Goal: Information Seeking & Learning: Learn about a topic

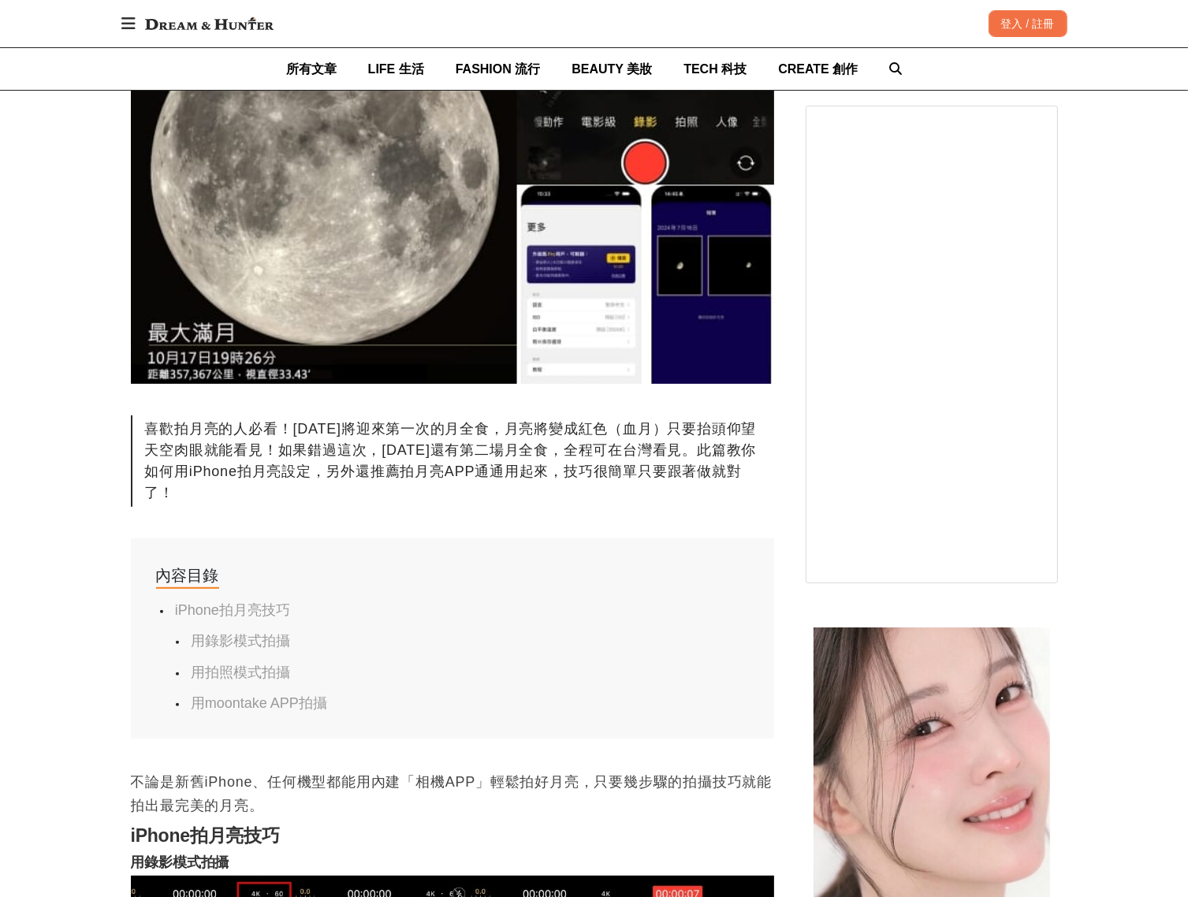
scroll to position [552, 0]
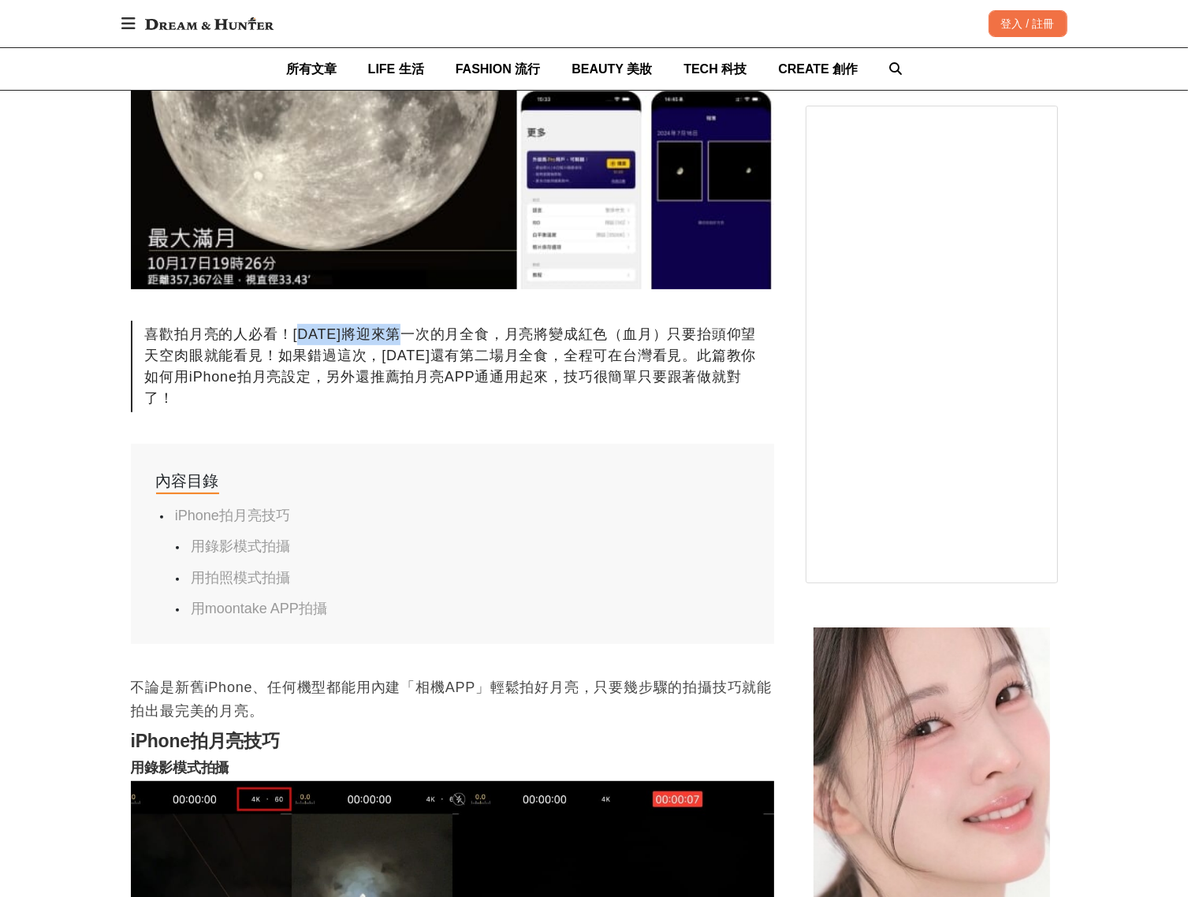
drag, startPoint x: 303, startPoint y: 341, endPoint x: 393, endPoint y: 337, distance: 90.8
click at [393, 337] on div "喜歡拍月亮的人必看！[DATE]將迎來第一次的月全食，月亮將變成紅色（血月）只要抬頭仰望天空肉眼就能看見！如果錯過這次，[DATE]還有第二場月全食，全程可在…" at bounding box center [452, 366] width 643 height 91
click at [252, 360] on div "喜歡拍月亮的人必看！[DATE]將迎來第一次的月全食，月亮將變成紅色（血月）只要抬頭仰望天空肉眼就能看見！如果錯過這次，[DATE]還有第二場月全食，全程可在…" at bounding box center [452, 366] width 643 height 91
drag, startPoint x: 278, startPoint y: 360, endPoint x: 416, endPoint y: 360, distance: 138.8
click at [419, 361] on div "喜歡拍月亮的人必看！[DATE]將迎來第一次的月全食，月亮將變成紅色（血月）只要抬頭仰望天空肉眼就能看見！如果錯過這次，[DATE]還有第二場月全食，全程可在…" at bounding box center [452, 366] width 643 height 91
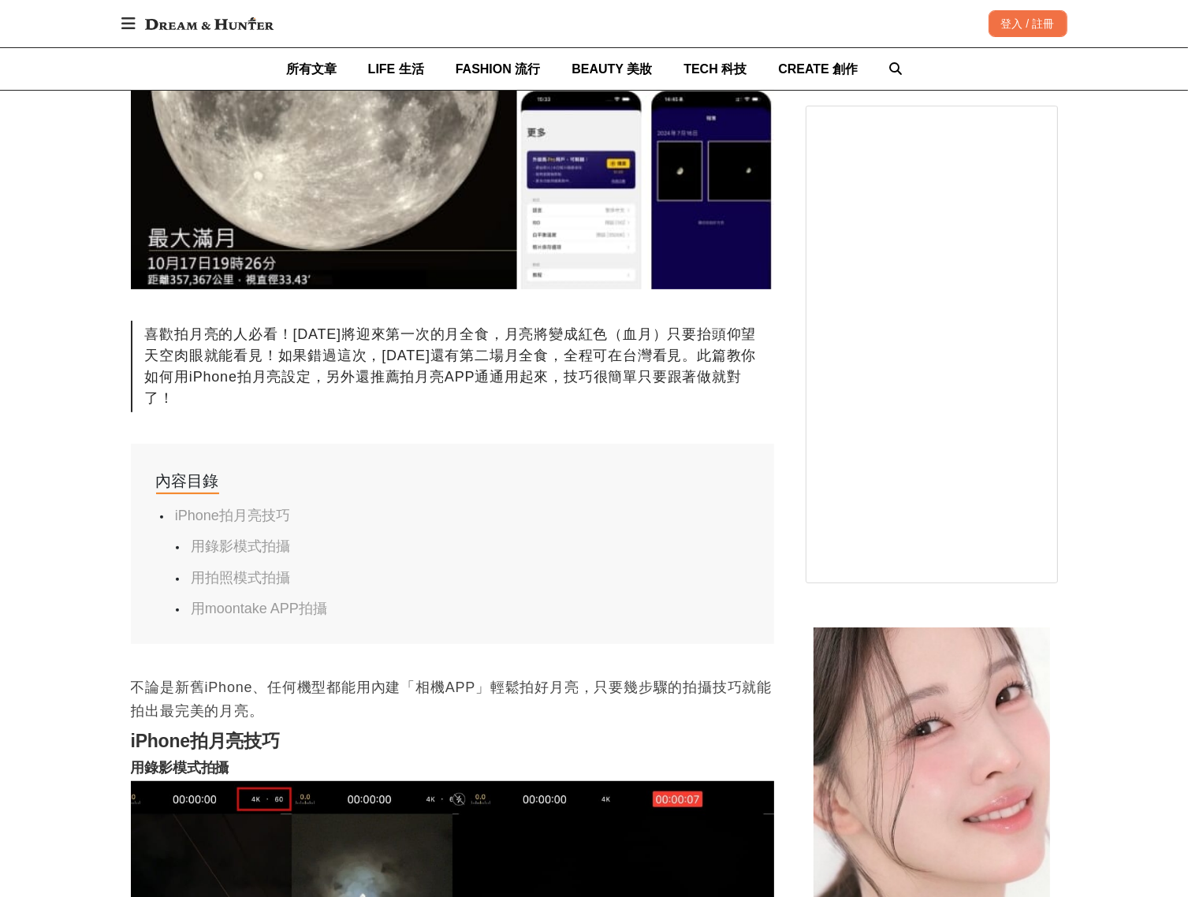
click at [263, 372] on div "喜歡拍月亮的人必看！[DATE]將迎來第一次的月全食，月亮將變成紅色（血月）只要抬頭仰望天空肉眼就能看見！如果錯過這次，[DATE]還有第二場月全食，全程可在…" at bounding box center [452, 366] width 643 height 91
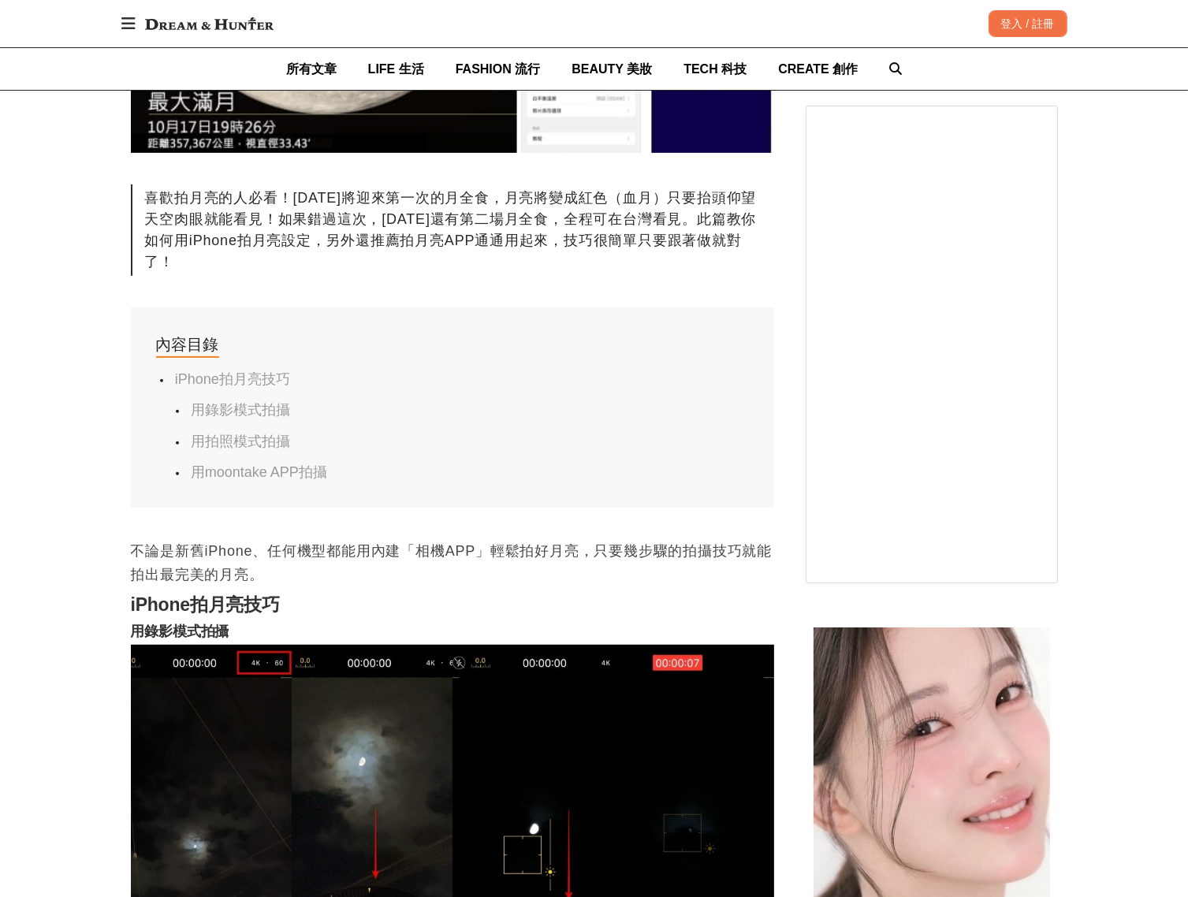
scroll to position [867, 0]
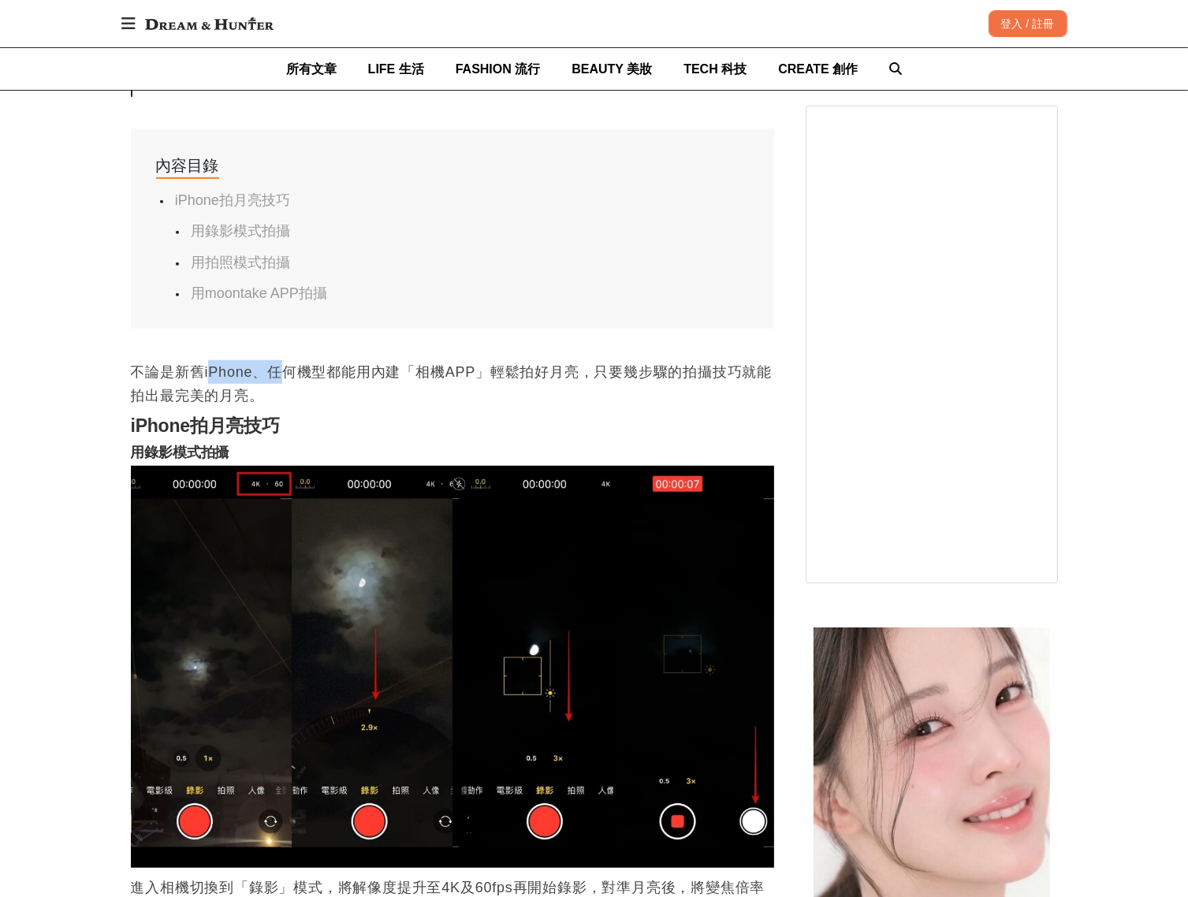
drag, startPoint x: 208, startPoint y: 375, endPoint x: 290, endPoint y: 371, distance: 82.1
click at [289, 371] on p "不論是新舊iPhone、任何機型都能用內建「相機APP」輕鬆拍好月亮，只要幾步驟的拍攝技巧就能拍出最完美的月亮。" at bounding box center [452, 383] width 643 height 47
click at [577, 378] on p "不論是新舊iPhone、任何機型都能用內建「相機APP」輕鬆拍好月亮，只要幾步驟的拍攝技巧就能拍出最完美的月亮。" at bounding box center [452, 383] width 643 height 47
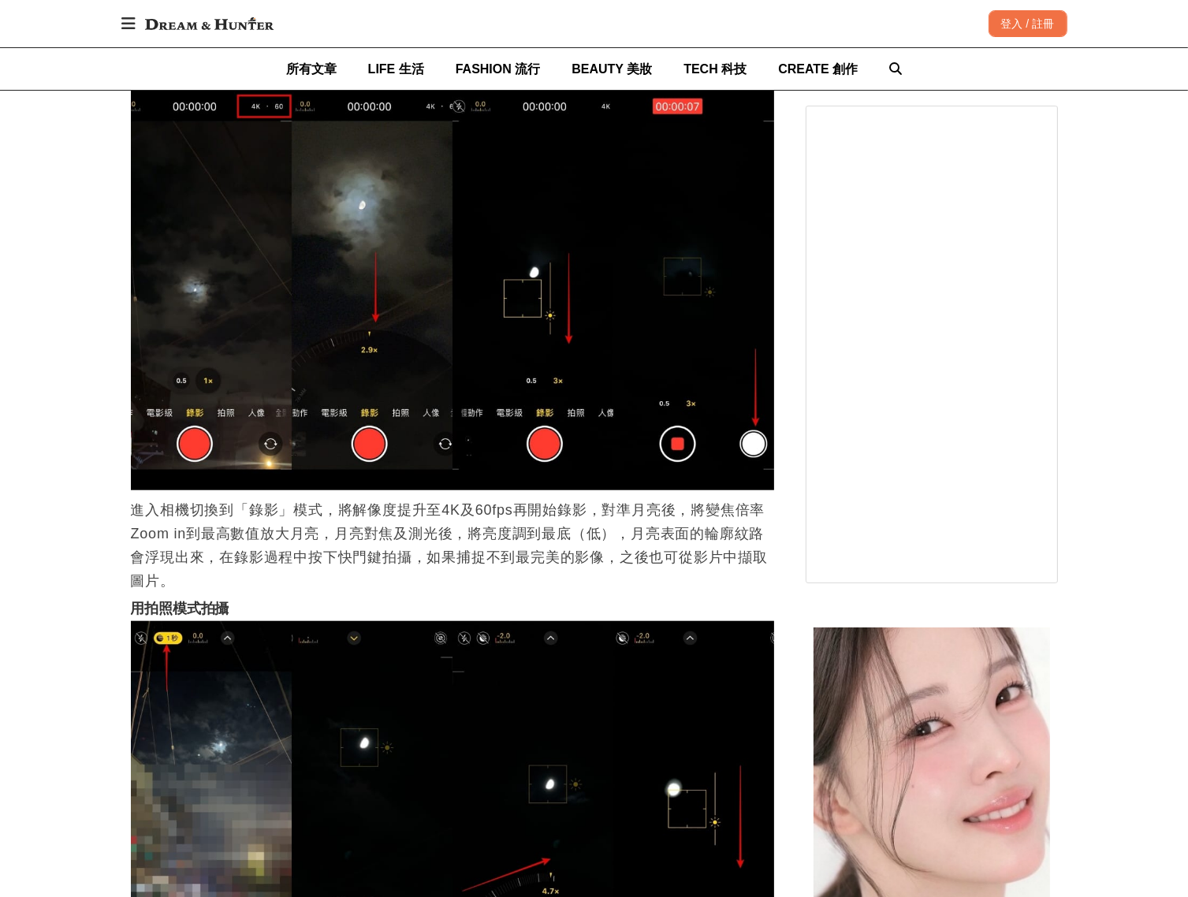
scroll to position [1262, 0]
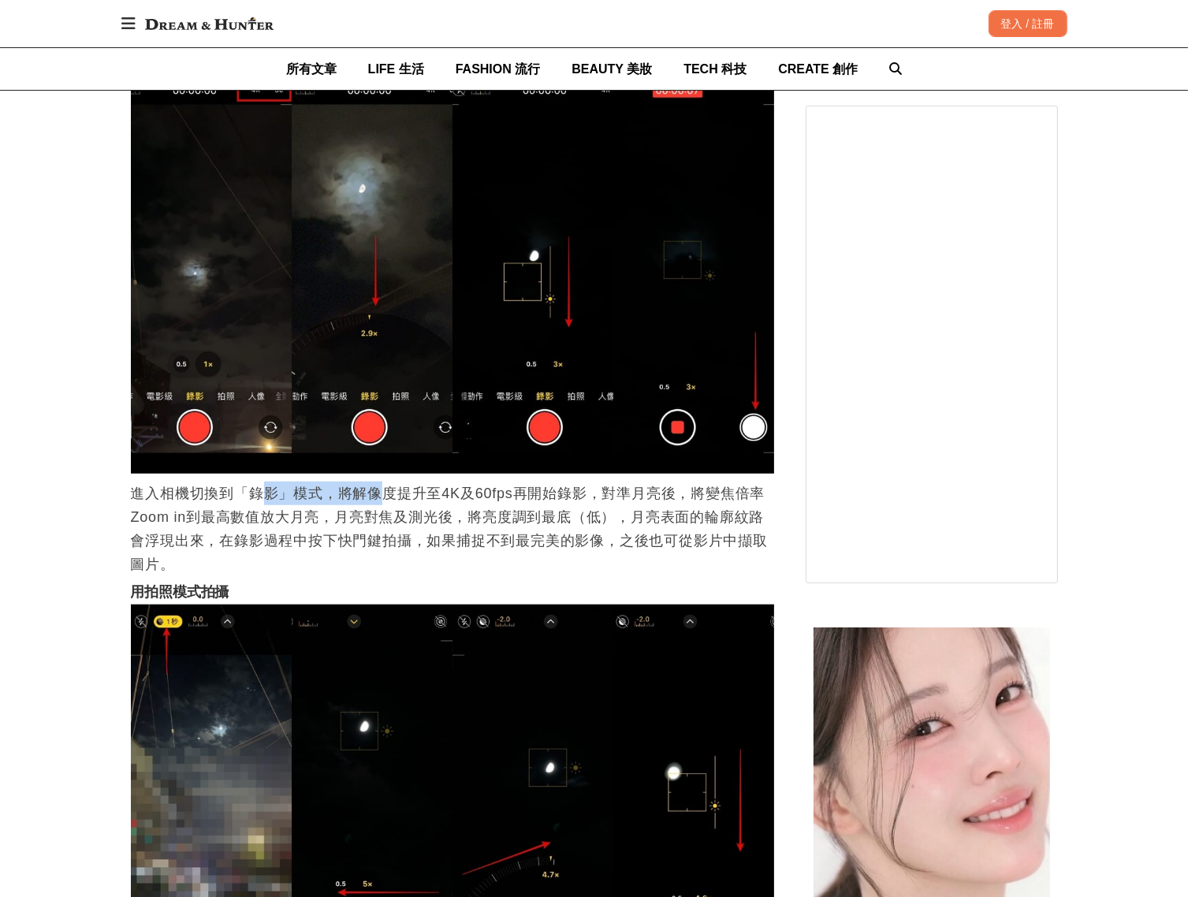
drag, startPoint x: 258, startPoint y: 499, endPoint x: 382, endPoint y: 503, distance: 124.6
click at [382, 503] on p "進入相機切換到「錄影」模式，將解像度提升至4K及60fps再開始錄影，對準月亮後，將變焦倍率Zoom in到最高數值放大月亮，月亮對焦及測光後，將亮度調到最底…" at bounding box center [452, 529] width 643 height 95
click at [615, 513] on p "進入相機切換到「錄影」模式，將解像度提升至4K及60fps再開始錄影，對準月亮後，將變焦倍率Zoom in到最高數值放大月亮，月亮對焦及測光後，將亮度調到最底…" at bounding box center [452, 529] width 643 height 95
drag, startPoint x: 584, startPoint y: 498, endPoint x: 483, endPoint y: 495, distance: 101.7
click at [483, 494] on p "進入相機切換到「錄影」模式，將解像度提升至4K及60fps再開始錄影，對準月亮後，將變焦倍率Zoom in到最高數值放大月亮，月亮對焦及測光後，將亮度調到最底…" at bounding box center [452, 529] width 643 height 95
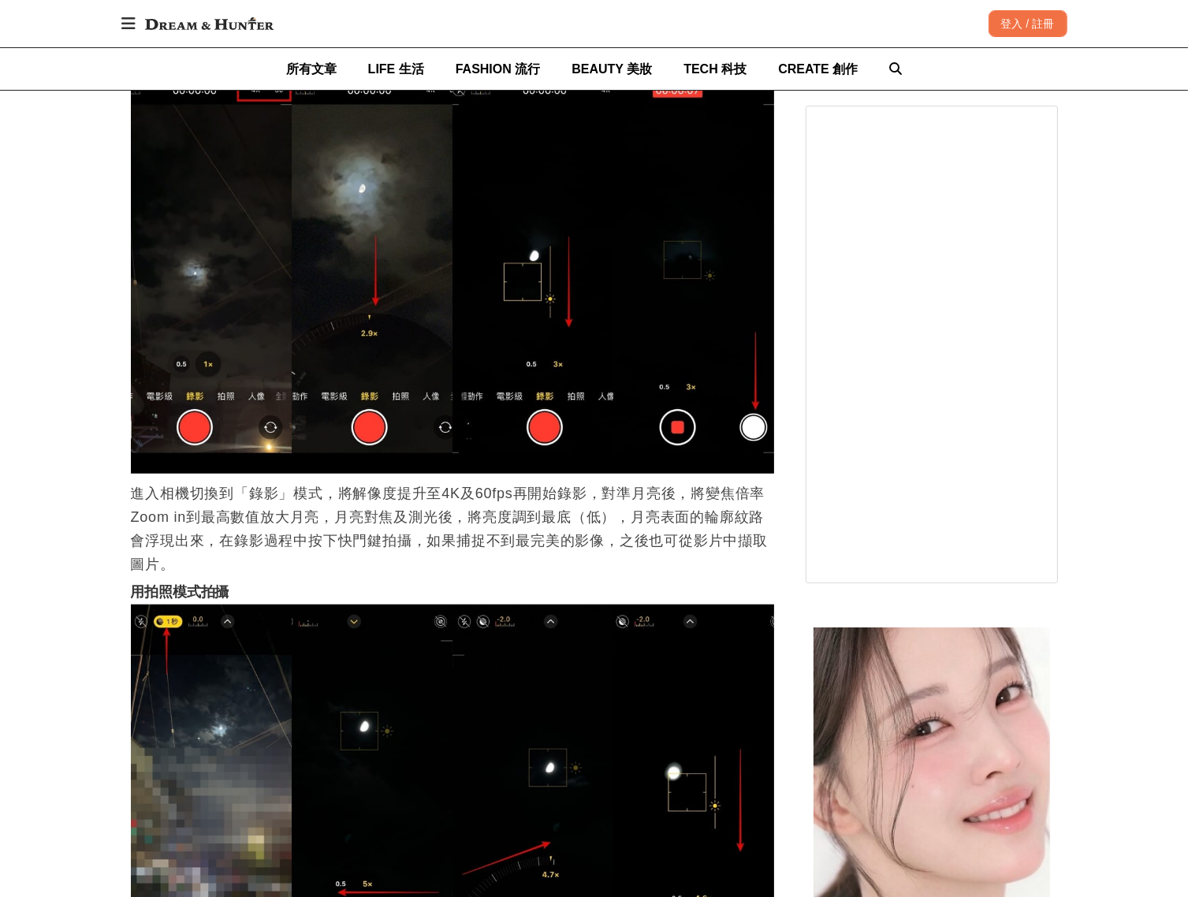
click at [260, 518] on p "進入相機切換到「錄影」模式，將解像度提升至4K及60fps再開始錄影，對準月亮後，將變焦倍率Zoom in到最高數值放大月亮，月亮對焦及測光後，將亮度調到最底…" at bounding box center [452, 529] width 643 height 95
drag, startPoint x: 358, startPoint y: 531, endPoint x: 494, endPoint y: 527, distance: 135.7
click at [494, 527] on p "進入相機切換到「錄影」模式，將解像度提升至4K及60fps再開始錄影，對準月亮後，將變焦倍率Zoom in到最高數值放大月亮，月亮對焦及測光後，將亮度調到最底…" at bounding box center [452, 529] width 643 height 95
click at [609, 527] on p "進入相機切換到「錄影」模式，將解像度提升至4K及60fps再開始錄影，對準月亮後，將變焦倍率Zoom in到最高數值放大月亮，月亮對焦及測光後，將亮度調到最底…" at bounding box center [452, 529] width 643 height 95
drag, startPoint x: 695, startPoint y: 529, endPoint x: 546, endPoint y: 524, distance: 149.9
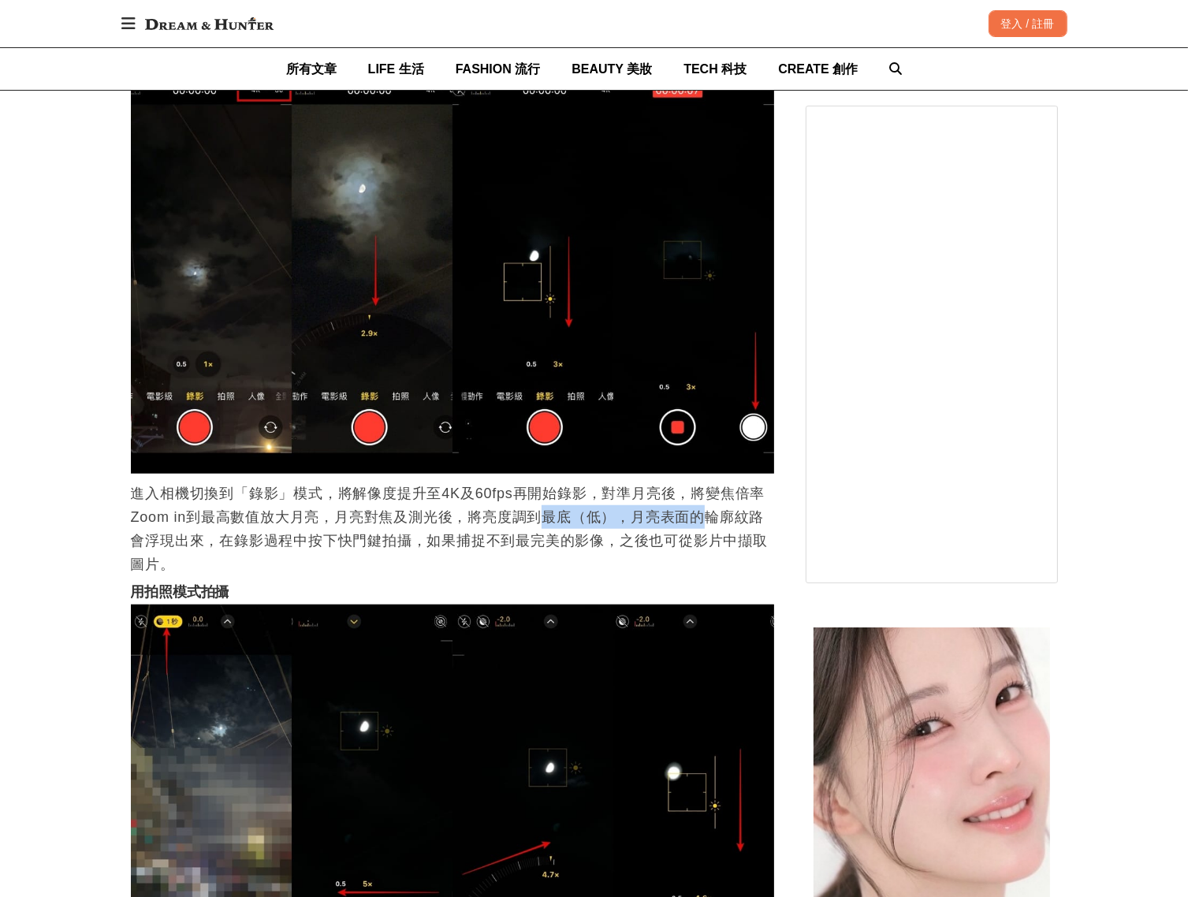
click at [546, 524] on p "進入相機切換到「錄影」模式，將解像度提升至4K及60fps再開始錄影，對準月亮後，將變焦倍率Zoom in到最高數值放大月亮，月亮對焦及測光後，將亮度調到最底…" at bounding box center [452, 529] width 643 height 95
drag, startPoint x: 307, startPoint y: 540, endPoint x: 354, endPoint y: 550, distance: 48.2
click at [354, 550] on p "進入相機切換到「錄影」模式，將解像度提升至4K及60fps再開始錄影，對準月亮後，將變焦倍率Zoom in到最高數值放大月亮，月亮對焦及測光後，將亮度調到最底…" at bounding box center [452, 529] width 643 height 95
click at [495, 543] on p "進入相機切換到「錄影」模式，將解像度提升至4K及60fps再開始錄影，對準月亮後，將變焦倍率Zoom in到最高數值放大月亮，月亮對焦及測光後，將亮度調到最底…" at bounding box center [452, 529] width 643 height 95
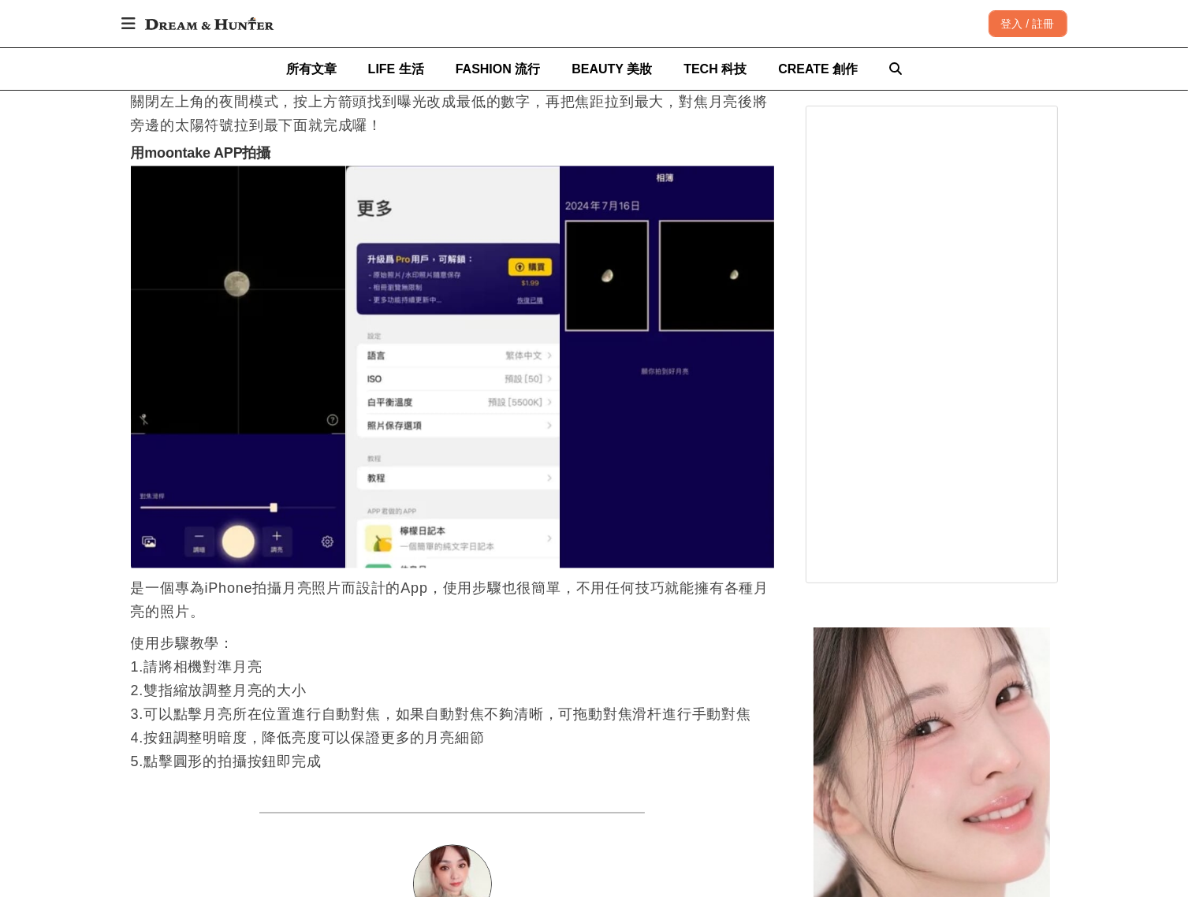
scroll to position [2287, 0]
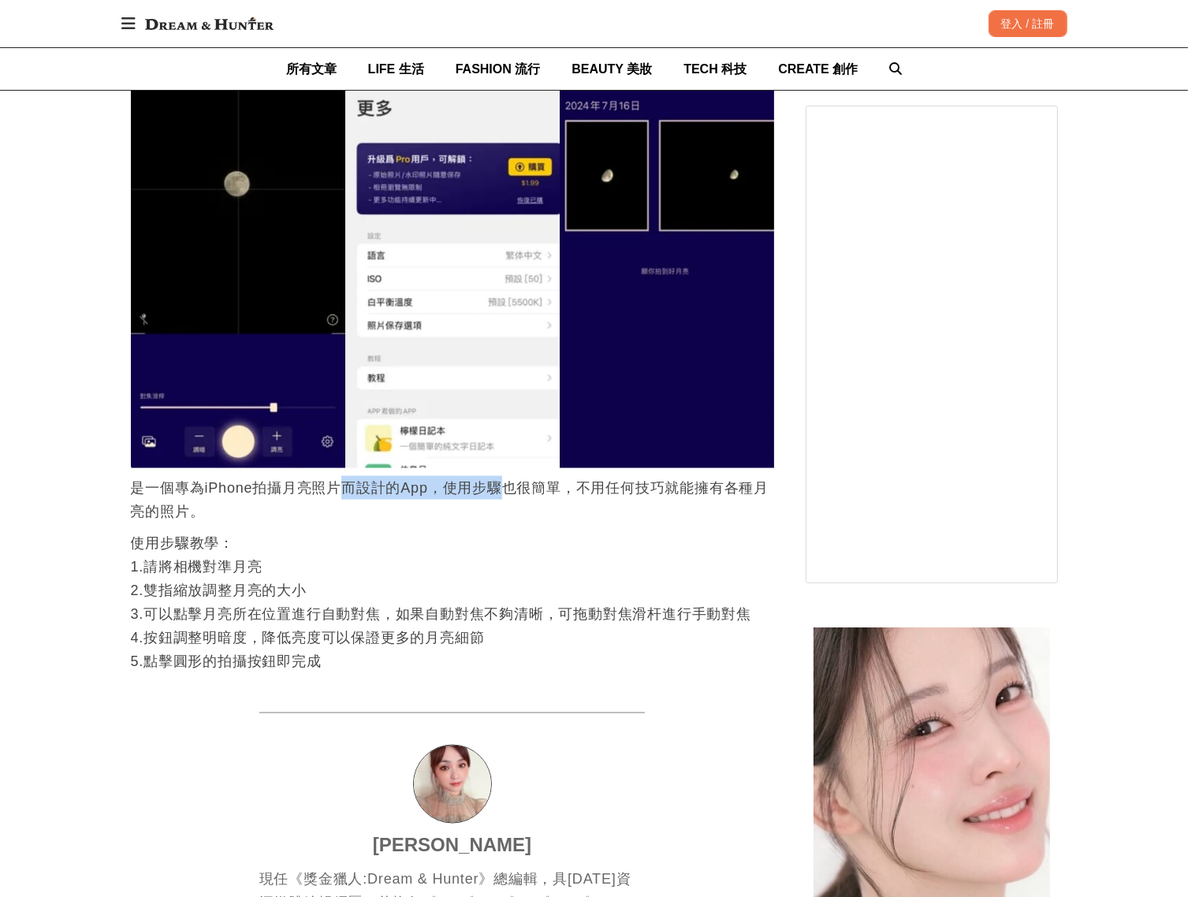
drag, startPoint x: 347, startPoint y: 494, endPoint x: 498, endPoint y: 503, distance: 151.6
click at [498, 503] on p "是一個專為iPhone拍攝月亮照片而設計的App，使用步驟也很簡單，不用任何技巧就能擁有各種月亮的照片。" at bounding box center [452, 499] width 643 height 47
